Goal: Information Seeking & Learning: Learn about a topic

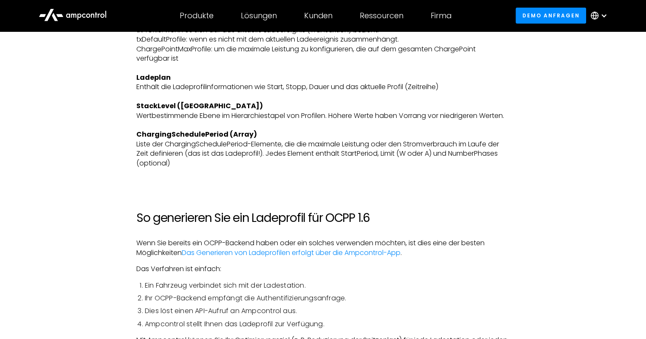
scroll to position [2451, 0]
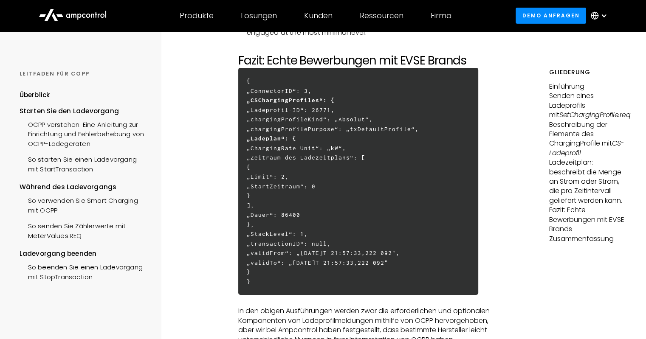
scroll to position [2803, 0]
